Goal: Information Seeking & Learning: Learn about a topic

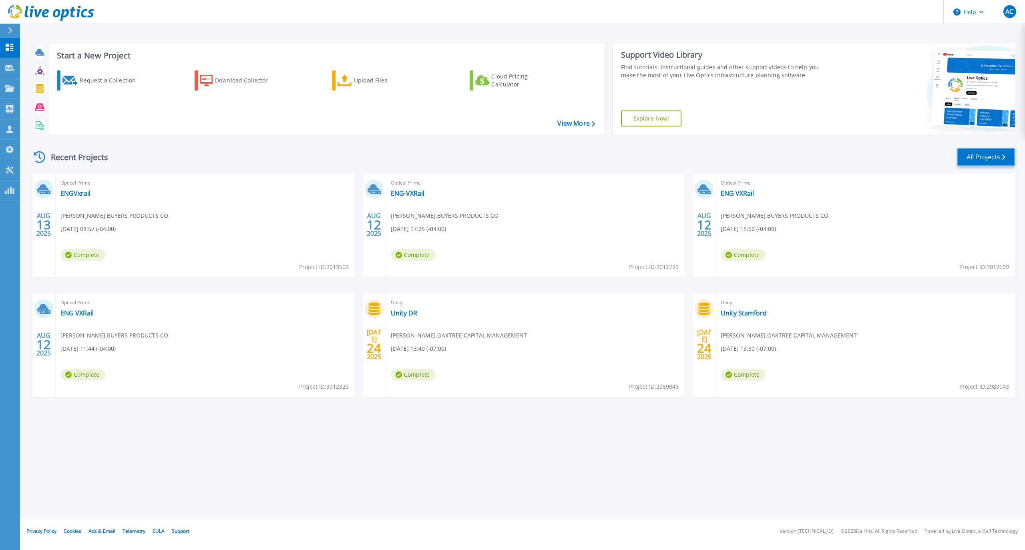
click at [985, 155] on link "All Projects" at bounding box center [986, 157] width 58 height 18
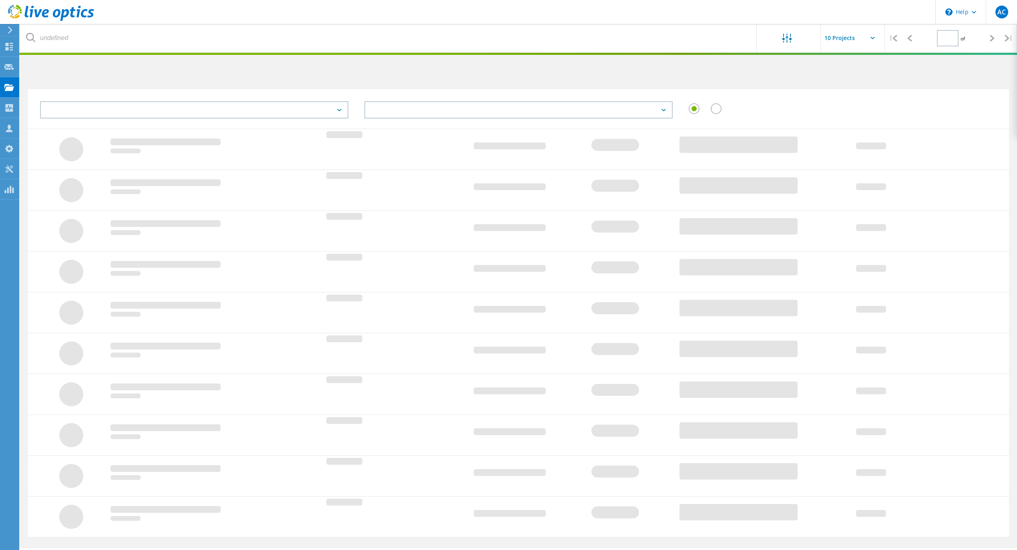
type input "1"
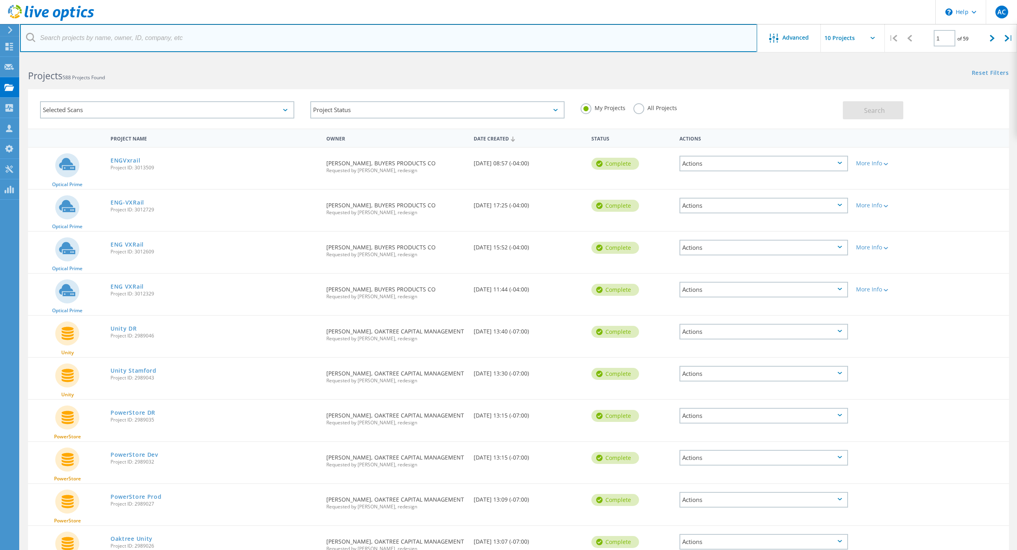
click at [85, 34] on input "text" at bounding box center [388, 38] width 737 height 28
type input "jmbm"
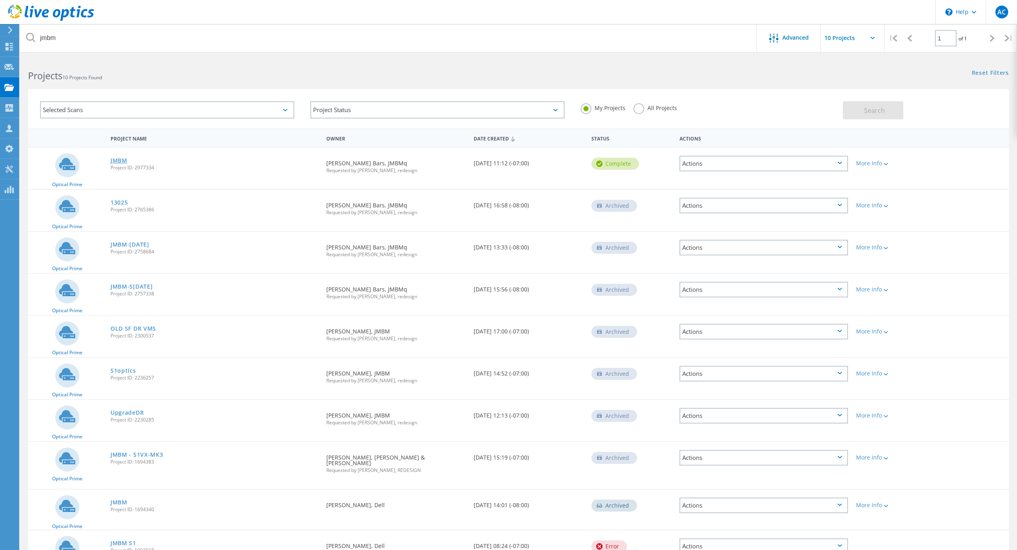
click at [119, 158] on link "JMBM" at bounding box center [118, 161] width 17 height 6
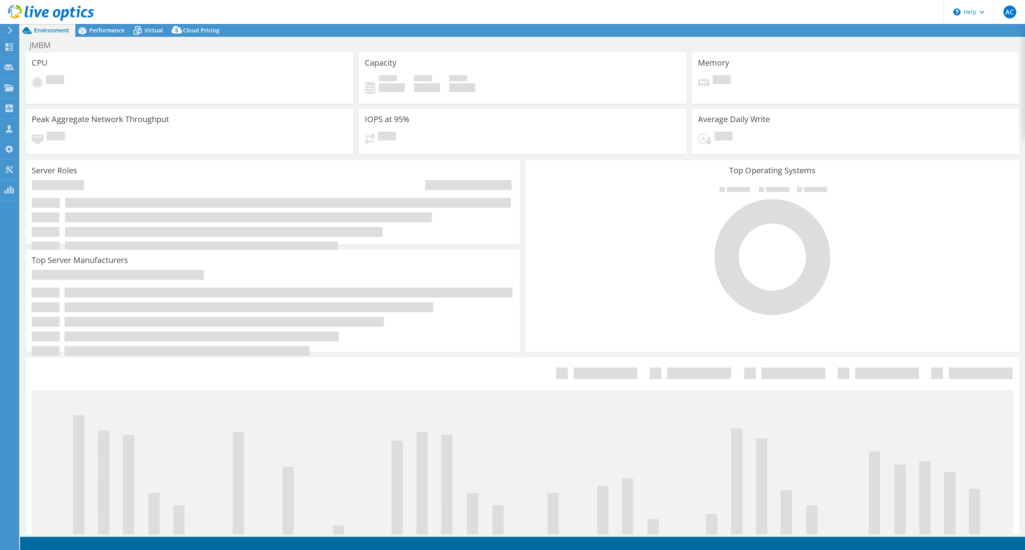
select select "USD"
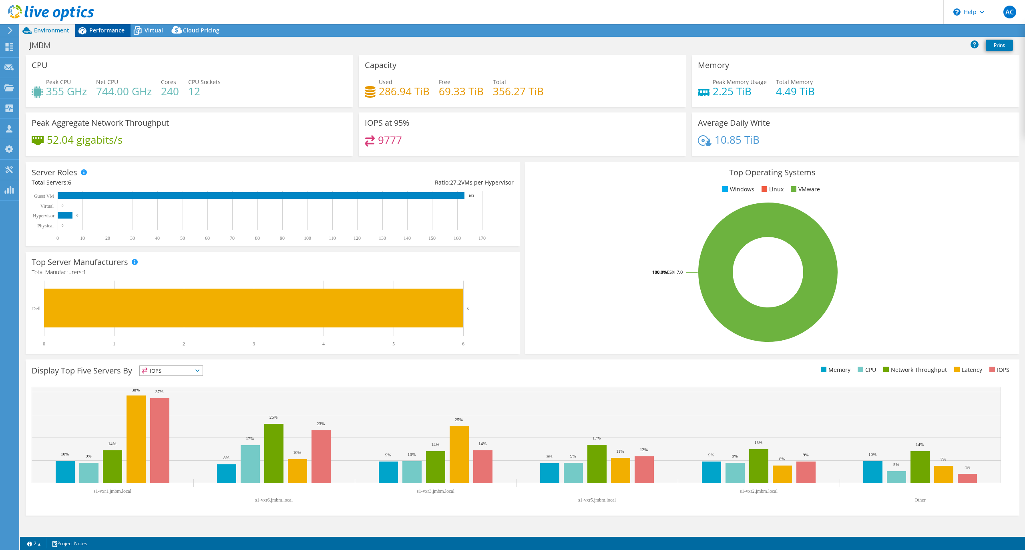
click at [101, 36] on div "Performance" at bounding box center [102, 30] width 55 height 13
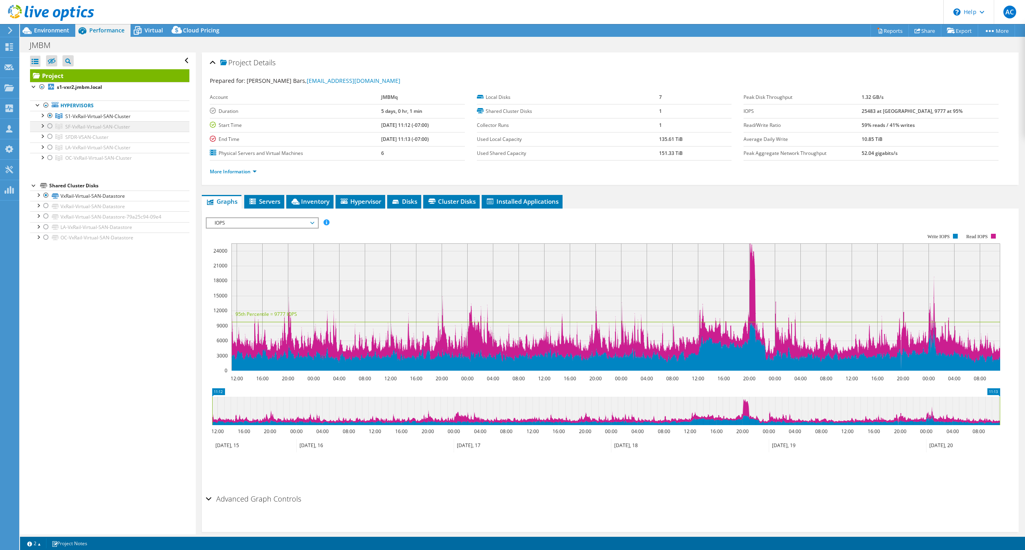
click at [50, 123] on div at bounding box center [50, 126] width 8 height 10
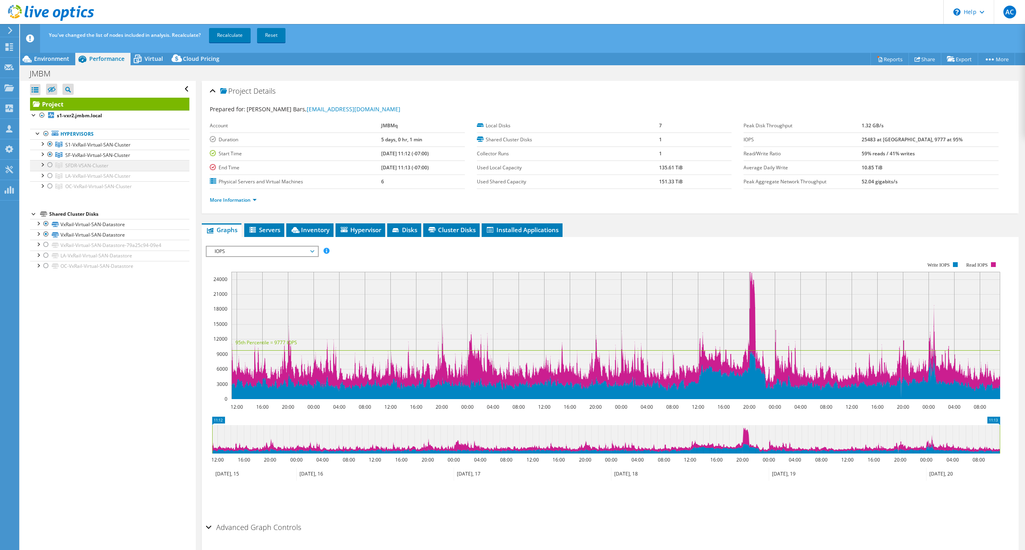
click at [50, 168] on div at bounding box center [50, 165] width 8 height 10
click at [50, 173] on div at bounding box center [50, 176] width 8 height 10
click at [50, 188] on div at bounding box center [50, 186] width 8 height 10
click at [236, 34] on link "Recalculate" at bounding box center [230, 35] width 42 height 14
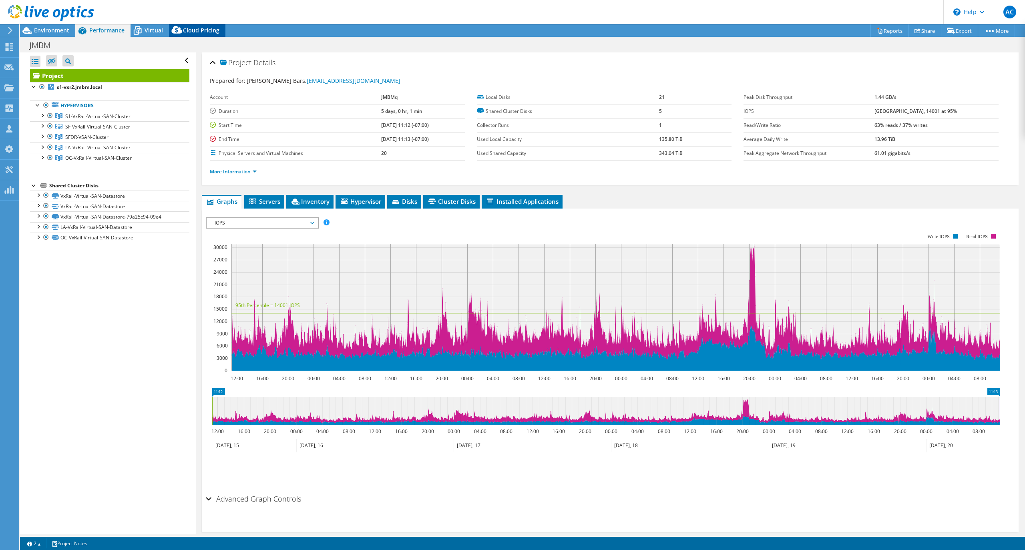
click at [189, 30] on span "Cloud Pricing" at bounding box center [201, 30] width 36 height 8
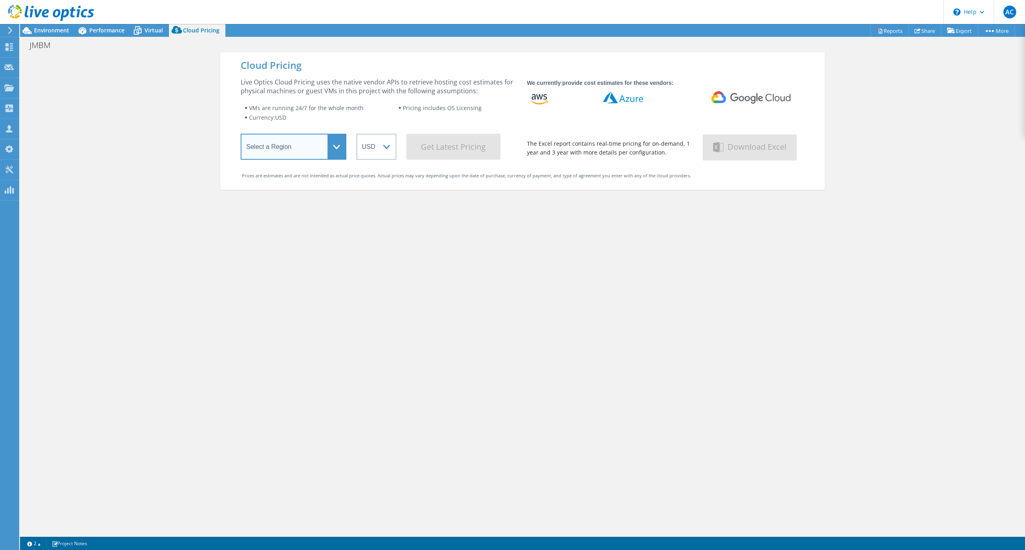
click at [329, 146] on select "Select a Region [GEOGRAPHIC_DATA] ([GEOGRAPHIC_DATA]) [GEOGRAPHIC_DATA] ([GEOGR…" at bounding box center [294, 147] width 106 height 26
select select "USEast"
click at [241, 136] on select "Select a Region [GEOGRAPHIC_DATA] ([GEOGRAPHIC_DATA]) [GEOGRAPHIC_DATA] ([GEOGR…" at bounding box center [294, 147] width 106 height 26
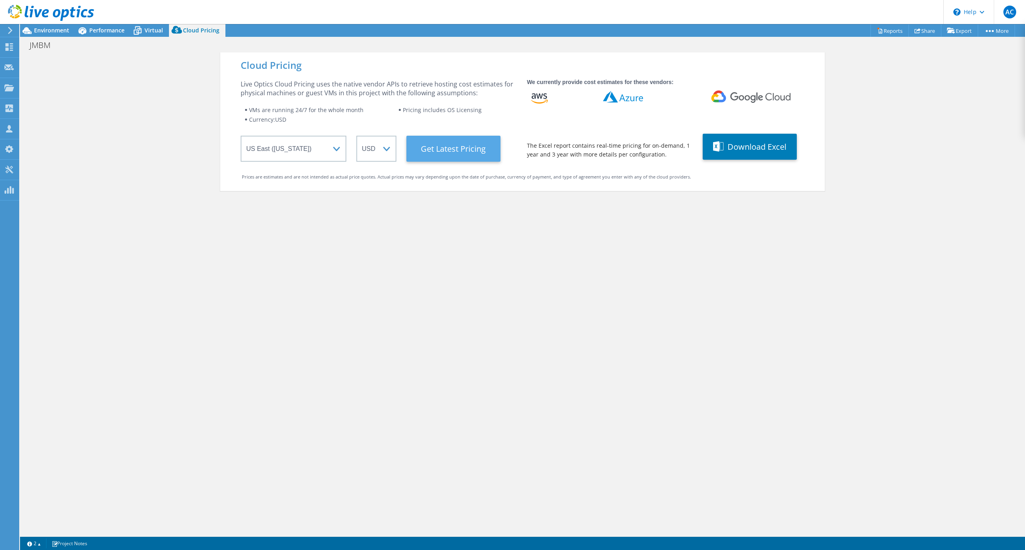
click at [445, 153] on Latest "Get Latest Pricing" at bounding box center [453, 149] width 94 height 26
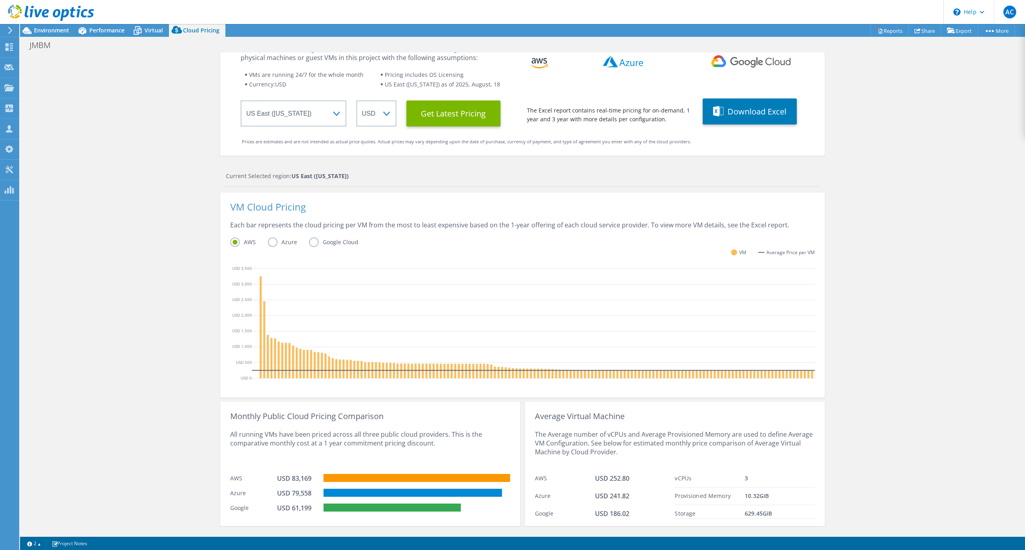
scroll to position [68, 0]
